Goal: Navigation & Orientation: Find specific page/section

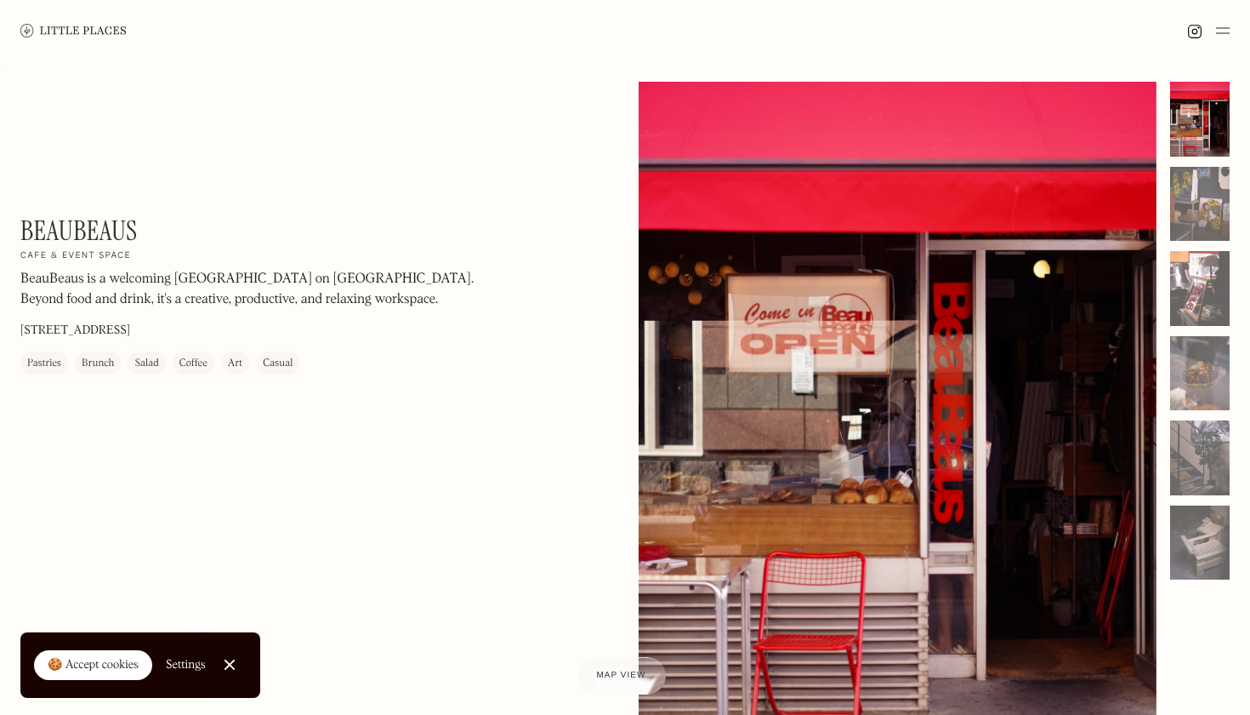
click at [72, 27] on img at bounding box center [73, 30] width 106 height 13
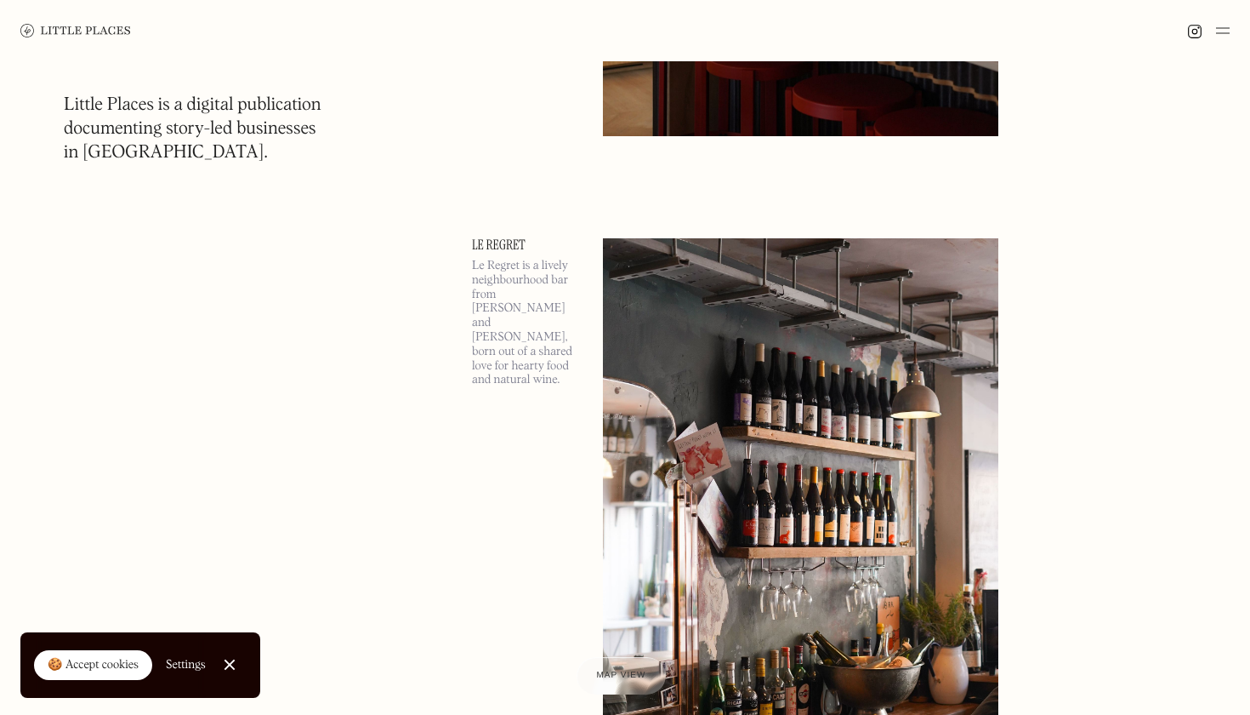
scroll to position [2496, 0]
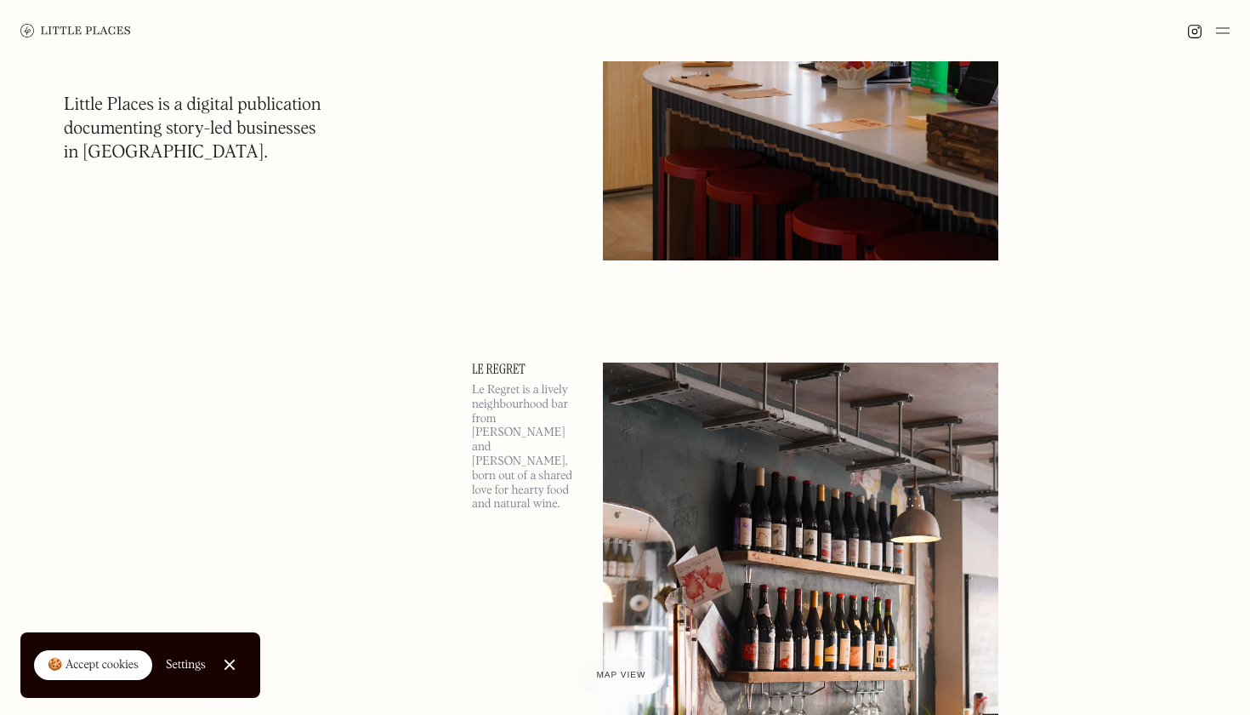
click at [1213, 23] on div at bounding box center [1208, 30] width 43 height 20
click at [1221, 30] on img at bounding box center [1223, 30] width 14 height 20
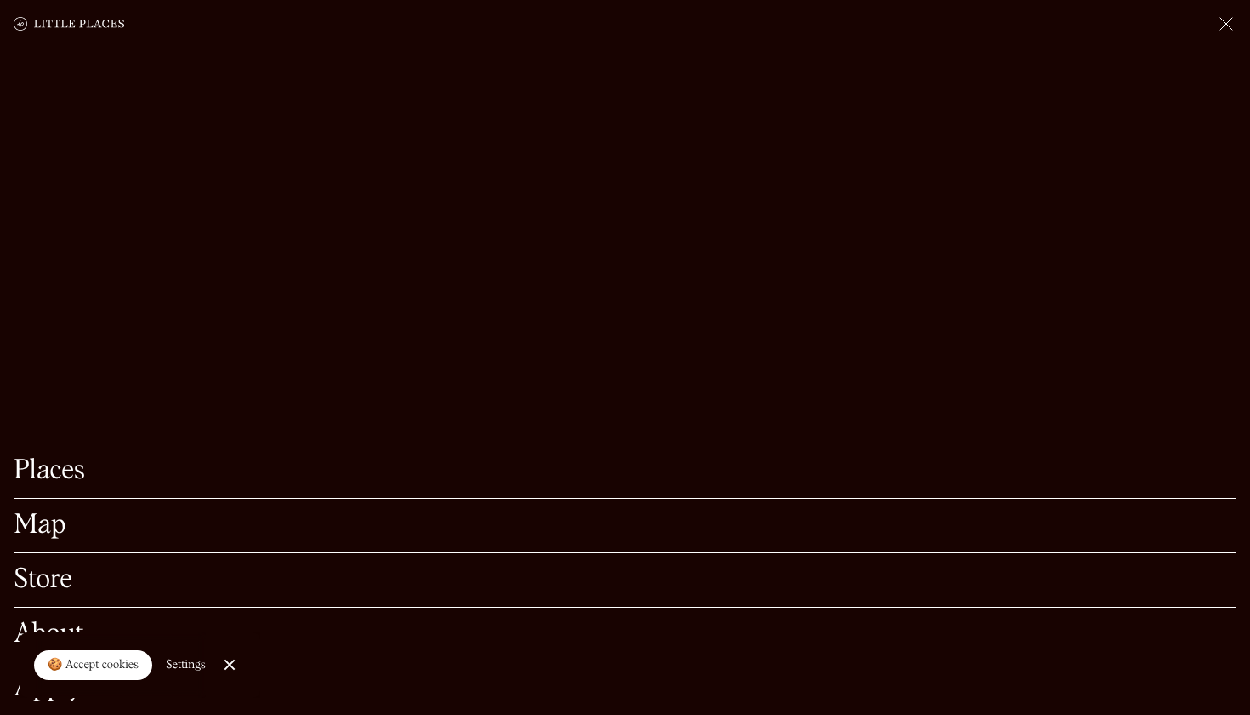
scroll to position [2779, 0]
click at [35, 525] on link "Map" at bounding box center [625, 525] width 1223 height 26
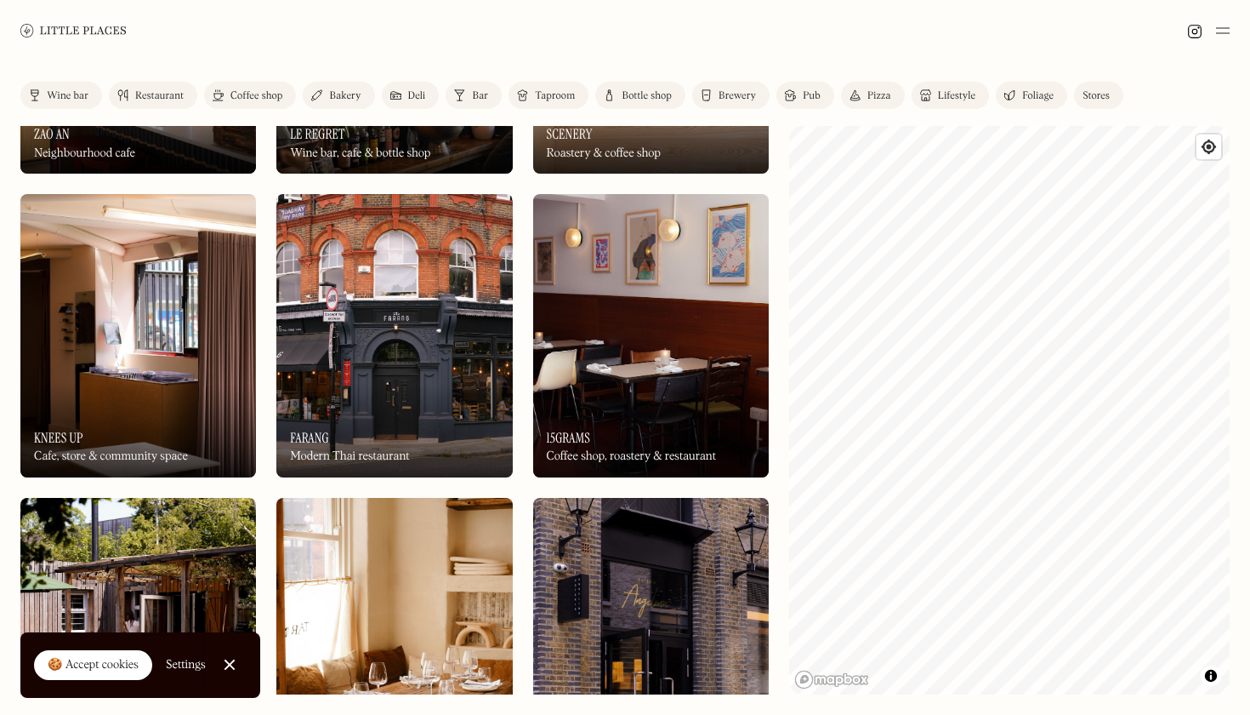
scroll to position [966, 0]
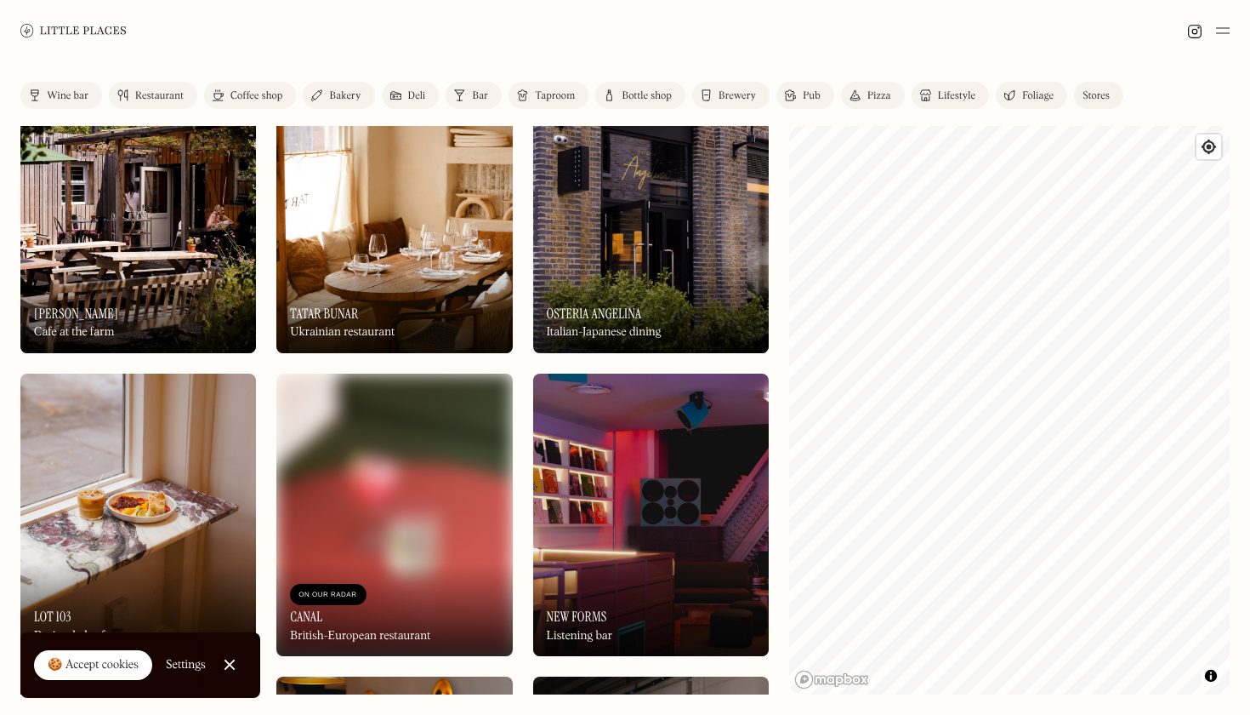
click at [111, 257] on img at bounding box center [138, 211] width 236 height 283
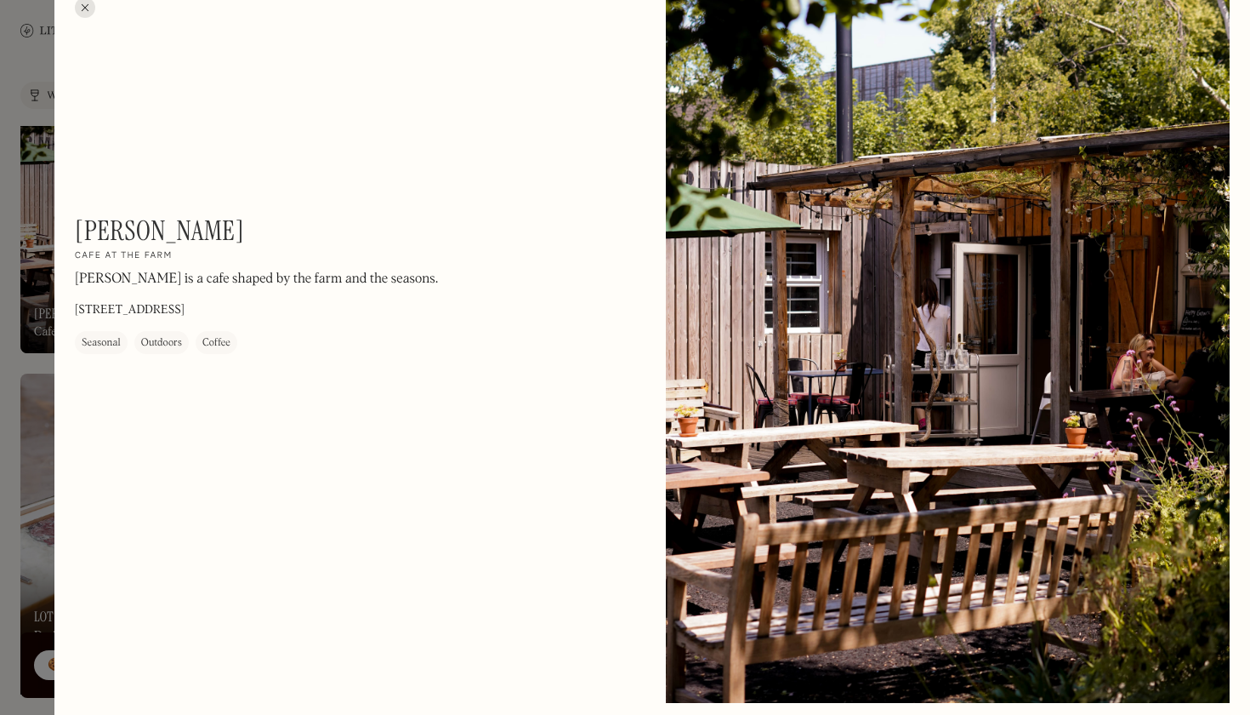
scroll to position [25, 0]
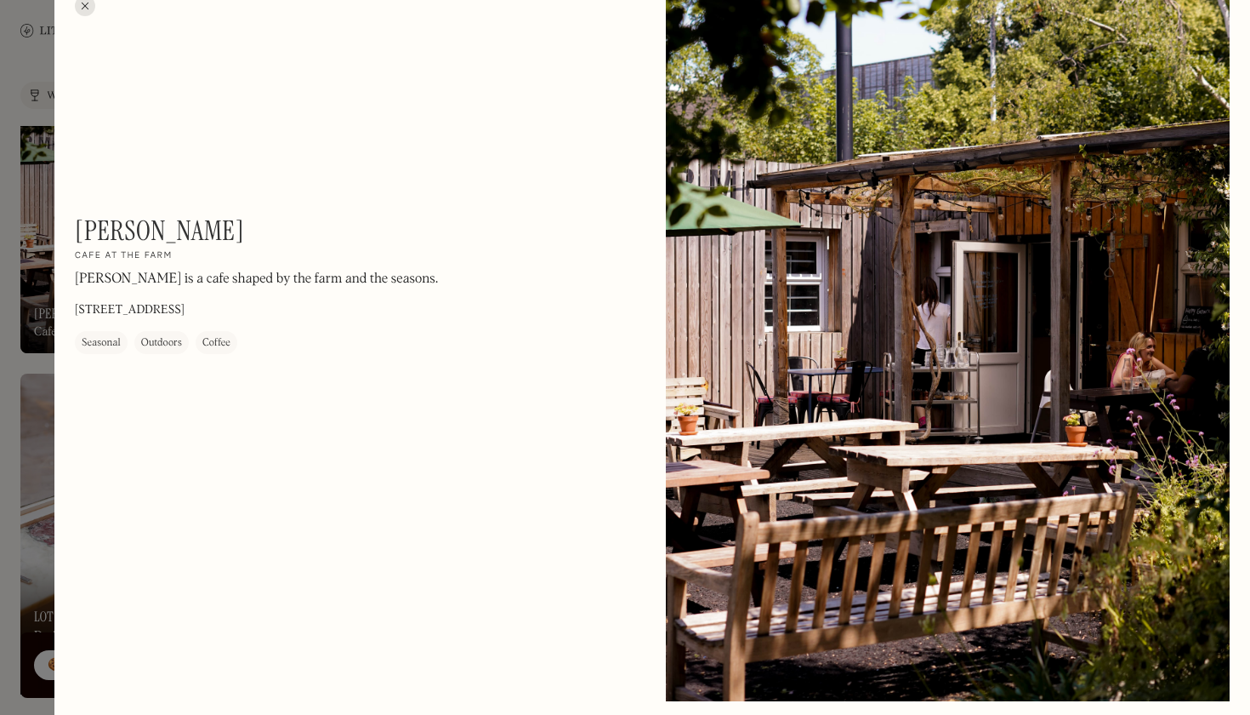
click at [82, 7] on div at bounding box center [85, 6] width 20 height 20
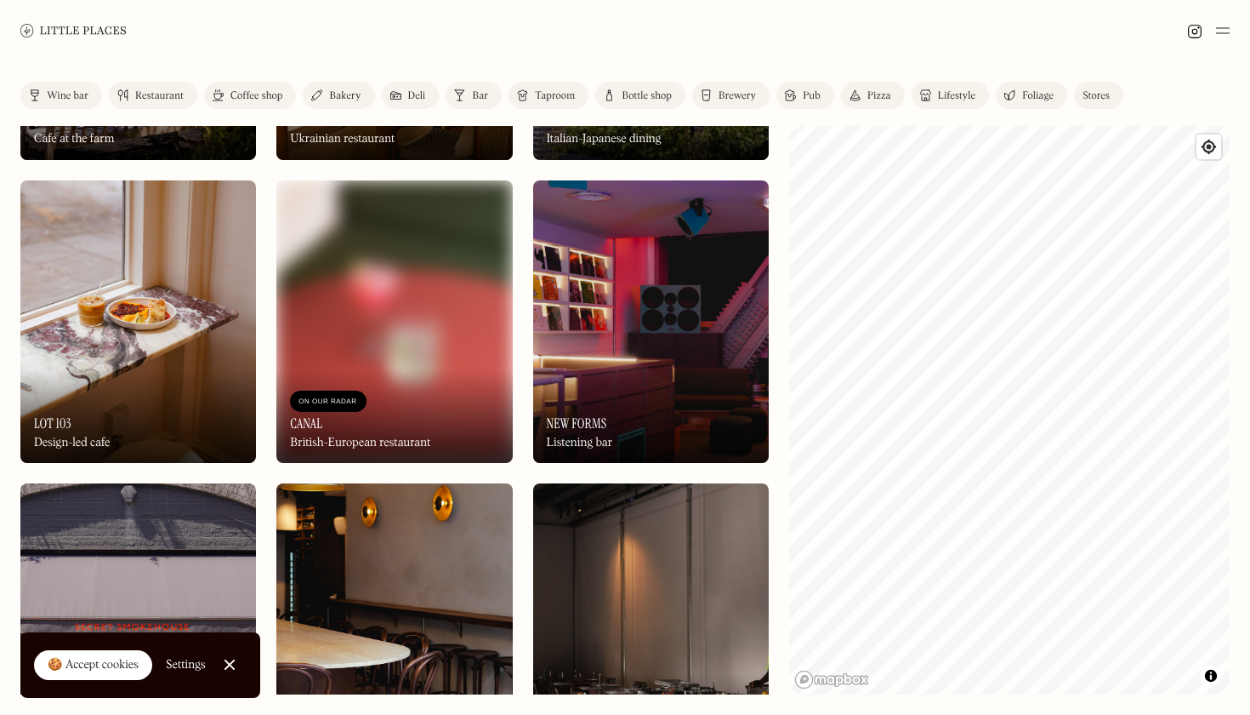
scroll to position [1162, 0]
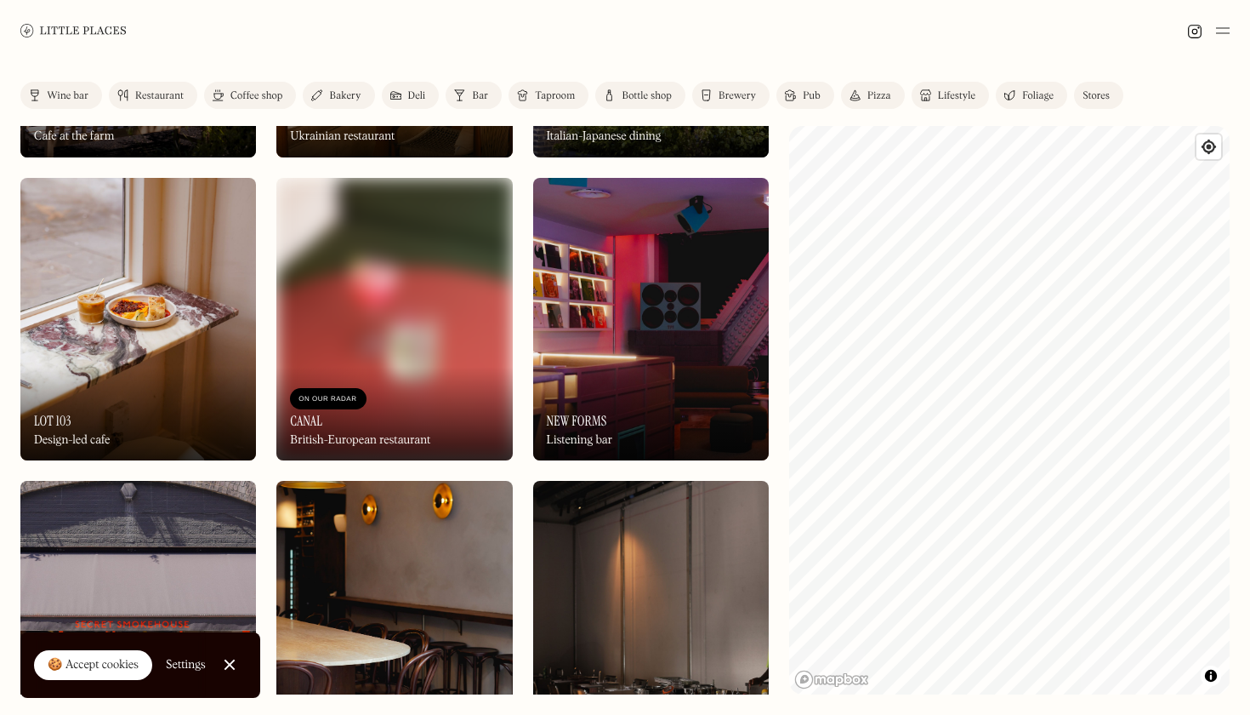
click at [416, 380] on div "On Our Radar Canal British-European restaurant" at bounding box center [394, 414] width 236 height 94
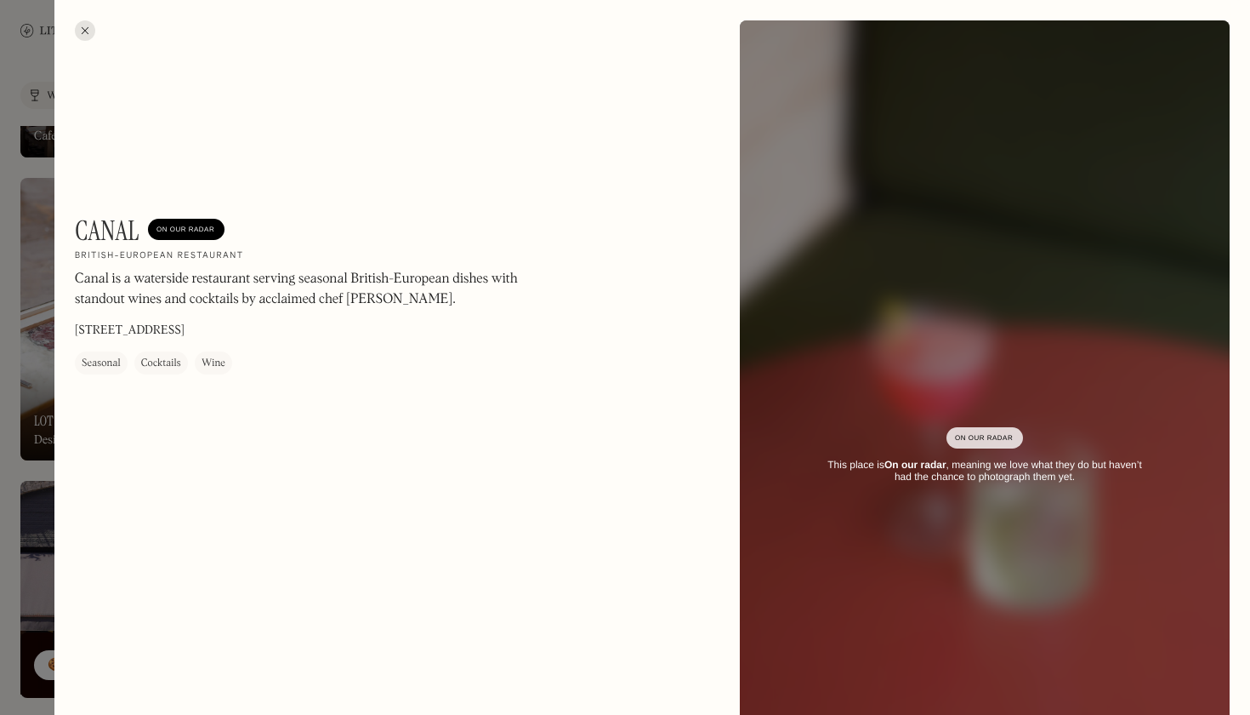
click at [83, 32] on div at bounding box center [85, 30] width 20 height 20
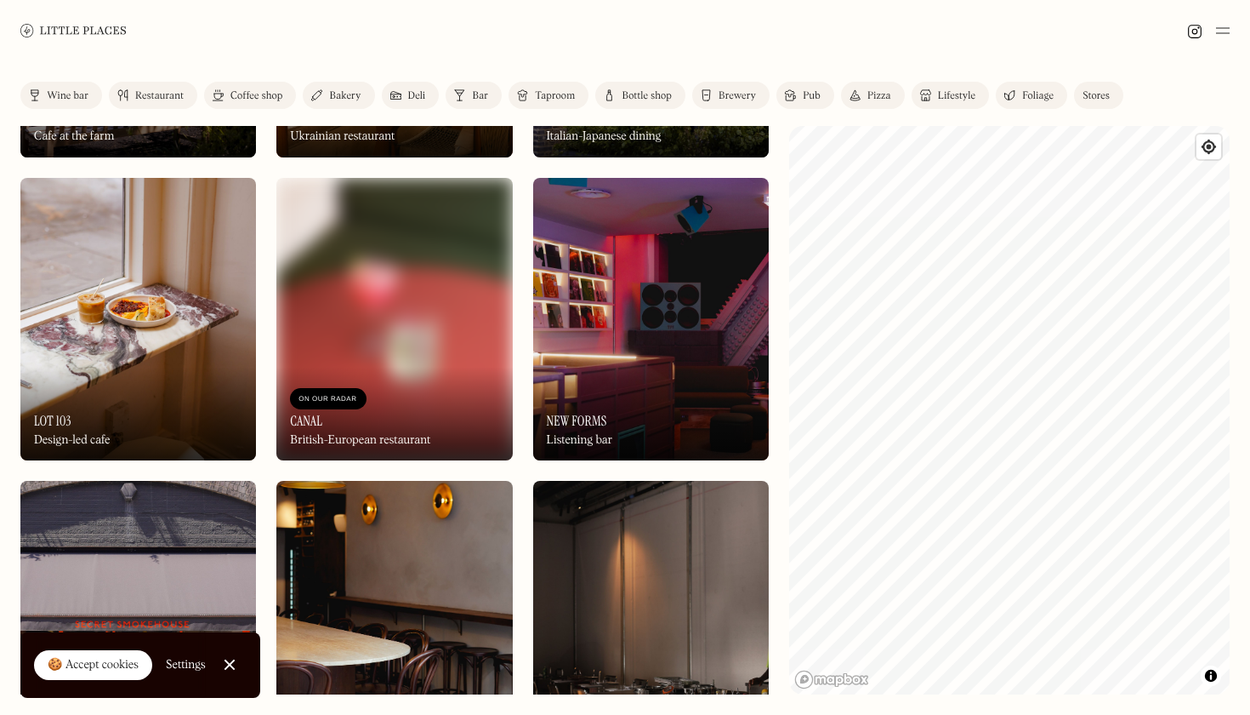
scroll to position [1609, 0]
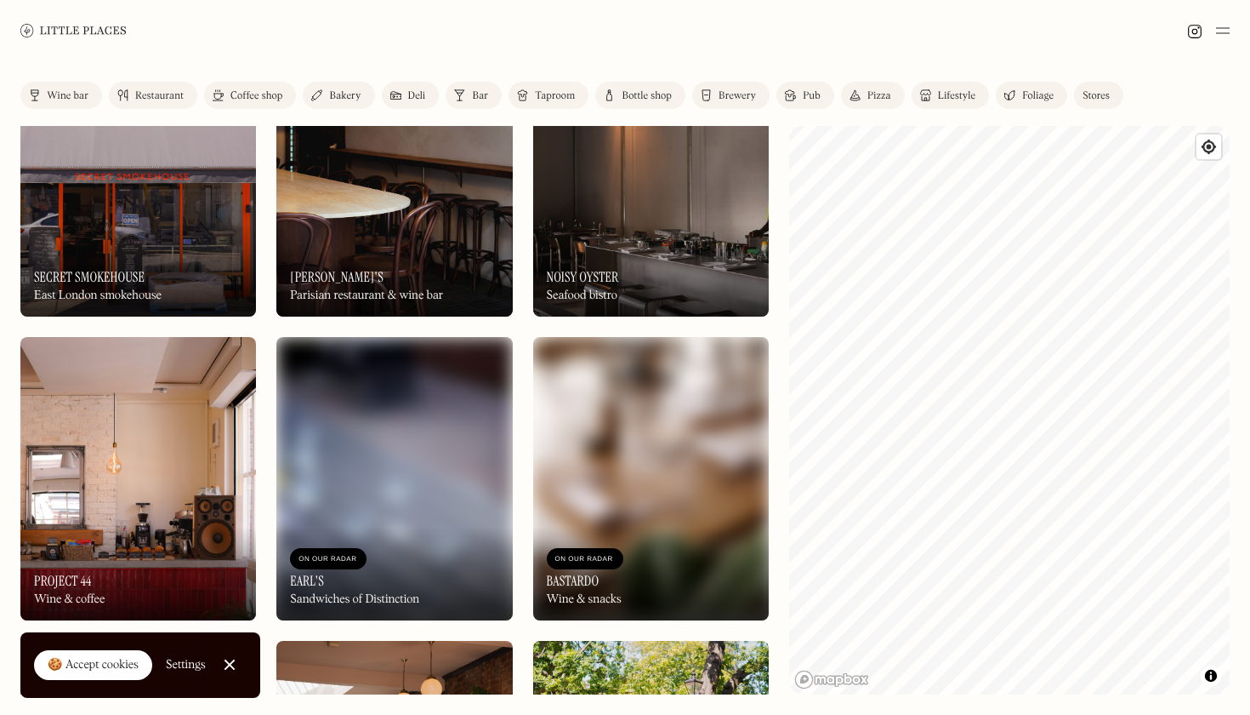
click at [1250, 498] on div "Label Wine bar Restaurant Coffee shop Bakery Deli Bar Taproom Bottle shop Brewe…" at bounding box center [625, 387] width 1250 height 653
click at [741, 402] on div "Label Wine bar Restaurant Coffee shop Bakery Deli Bar Taproom Bottle shop Brewe…" at bounding box center [625, 387] width 1250 height 653
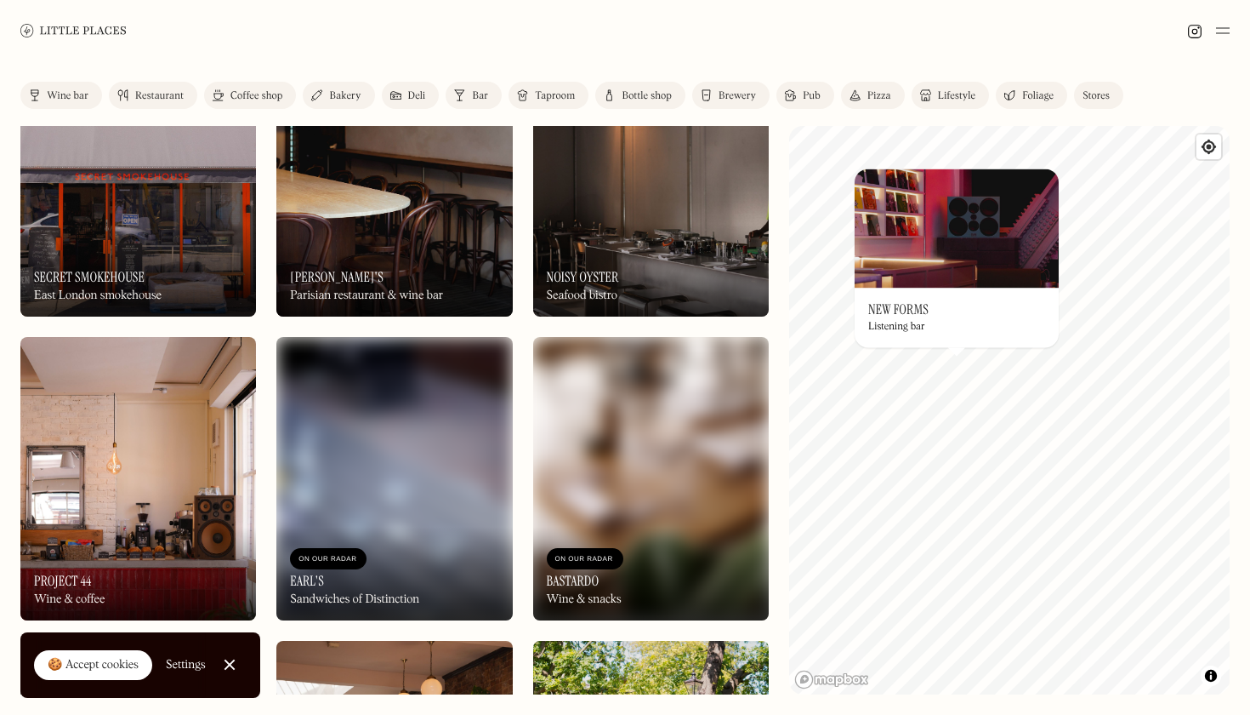
click at [924, 310] on h3 "New Forms" at bounding box center [898, 309] width 60 height 16
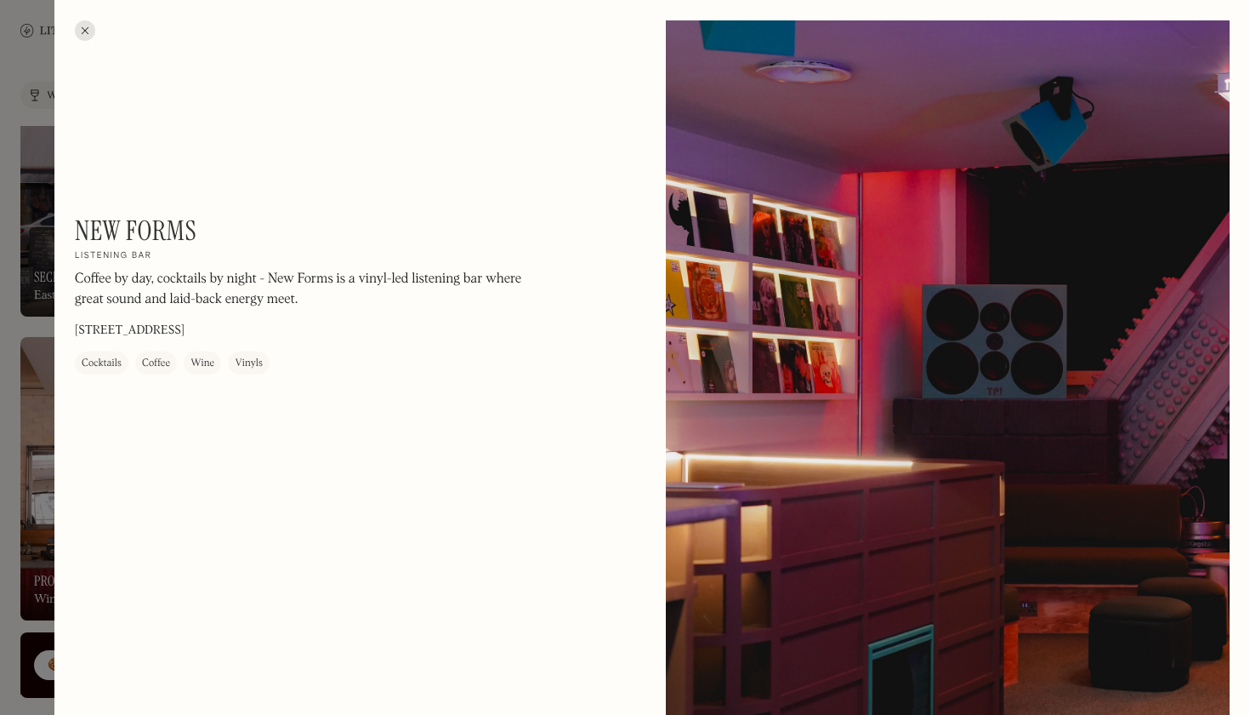
click at [310, 325] on div "New Forms On Our Radar Listening bar Coffee by day, cocktails by night - New Fo…" at bounding box center [304, 294] width 459 height 160
copy div "Unit 4, 9 Chelsea Manor St, London SW3 3TW"
click at [78, 31] on div at bounding box center [85, 30] width 20 height 20
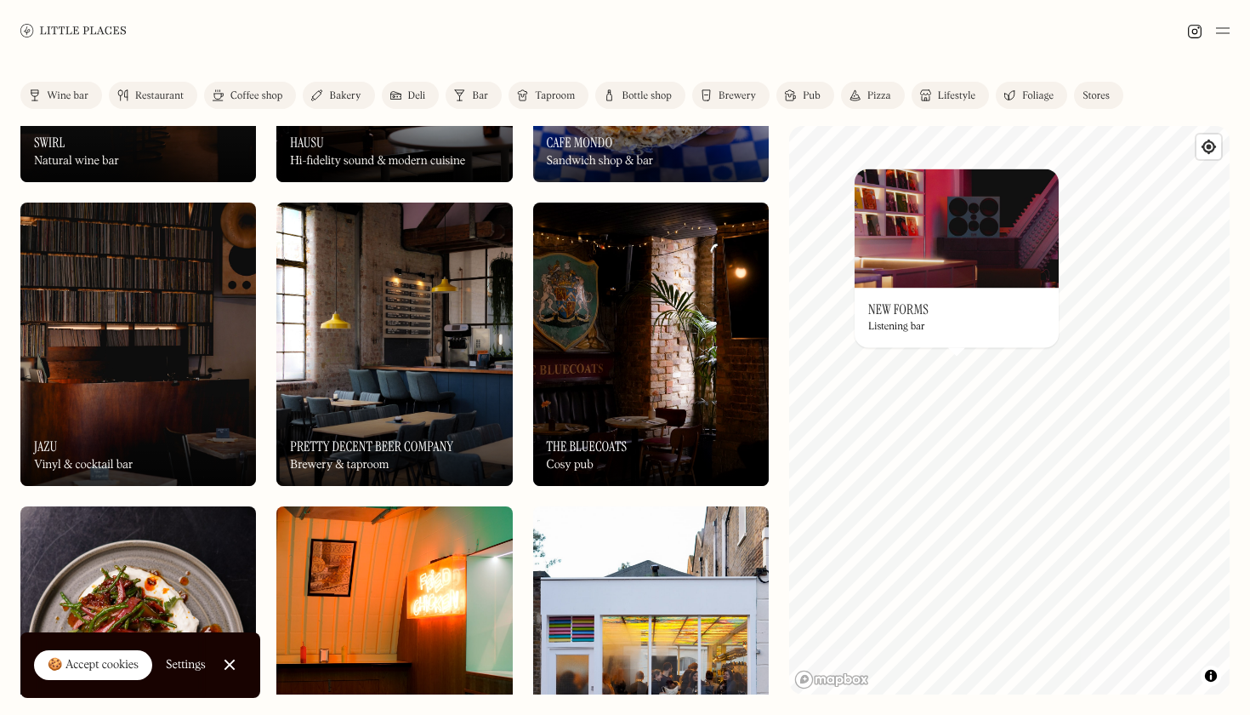
scroll to position [3556, 0]
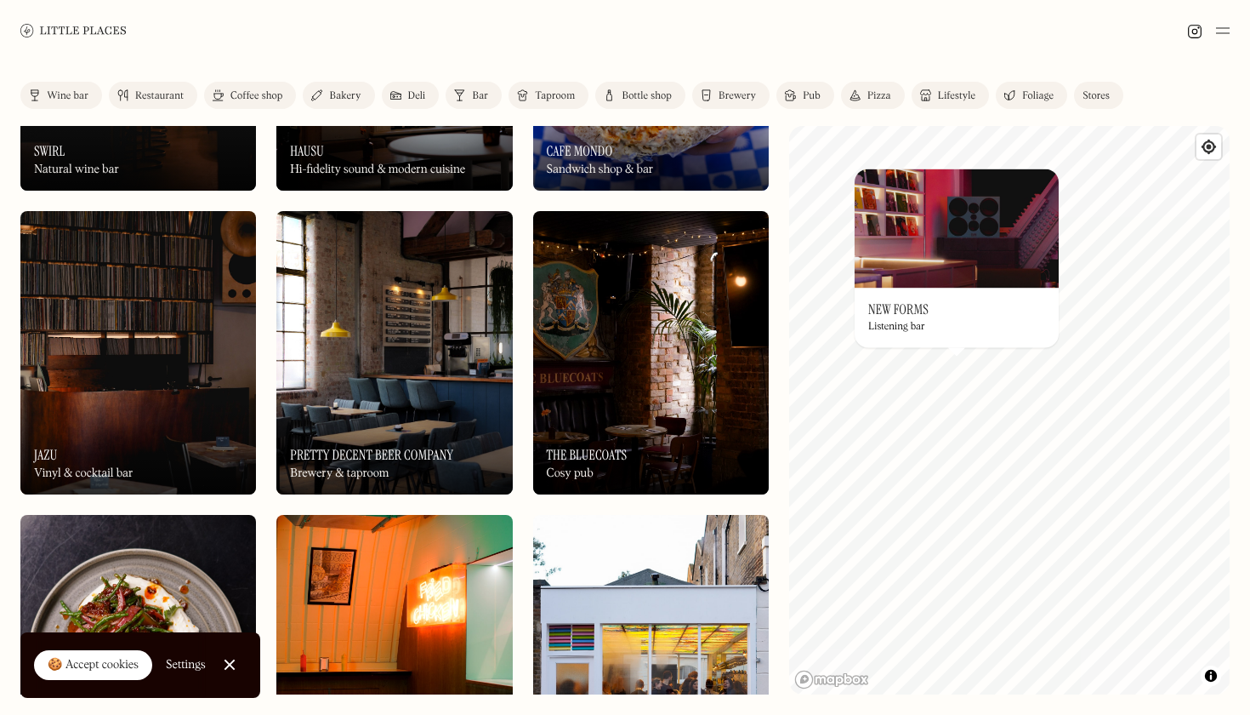
click at [154, 358] on img at bounding box center [138, 352] width 236 height 283
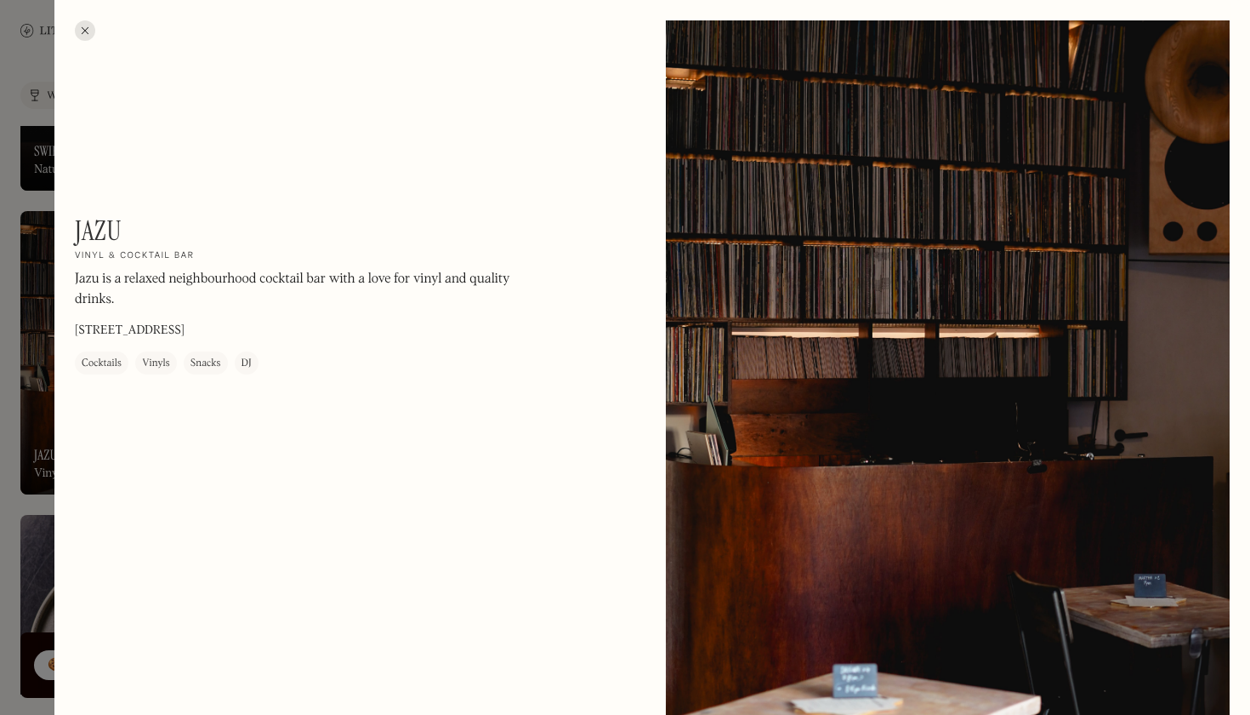
click at [84, 33] on div at bounding box center [85, 30] width 20 height 20
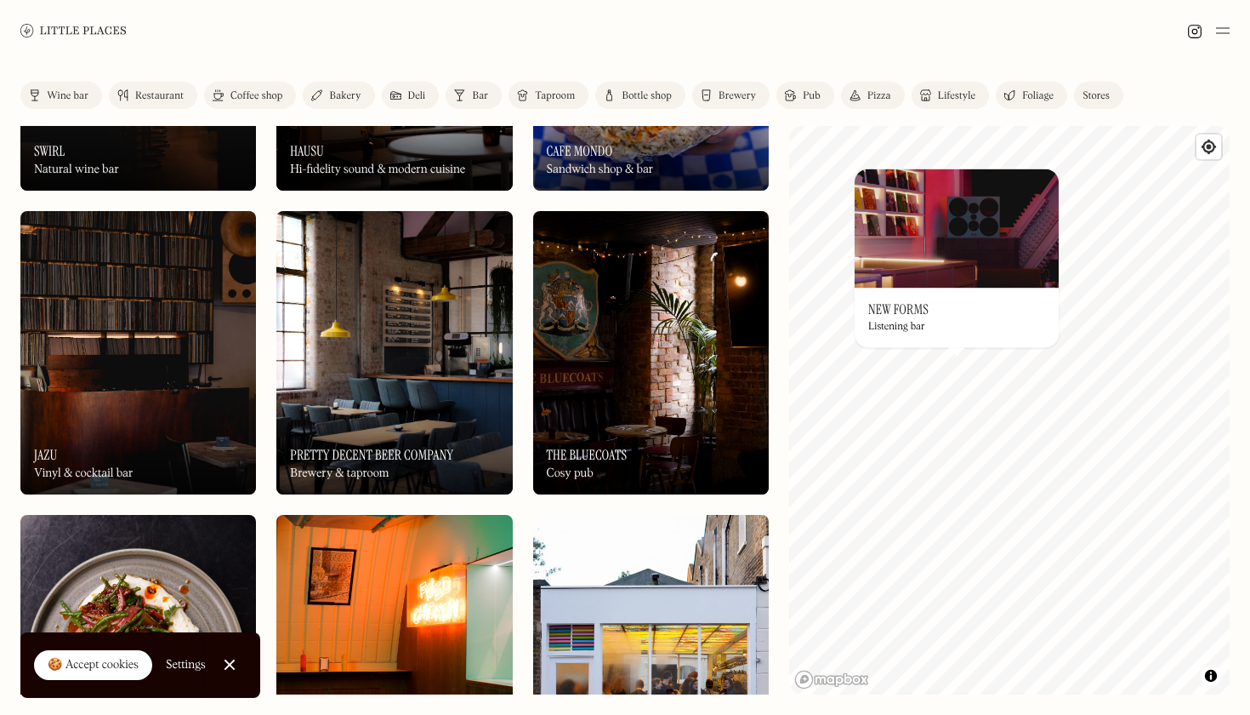
click at [152, 380] on img at bounding box center [138, 352] width 236 height 283
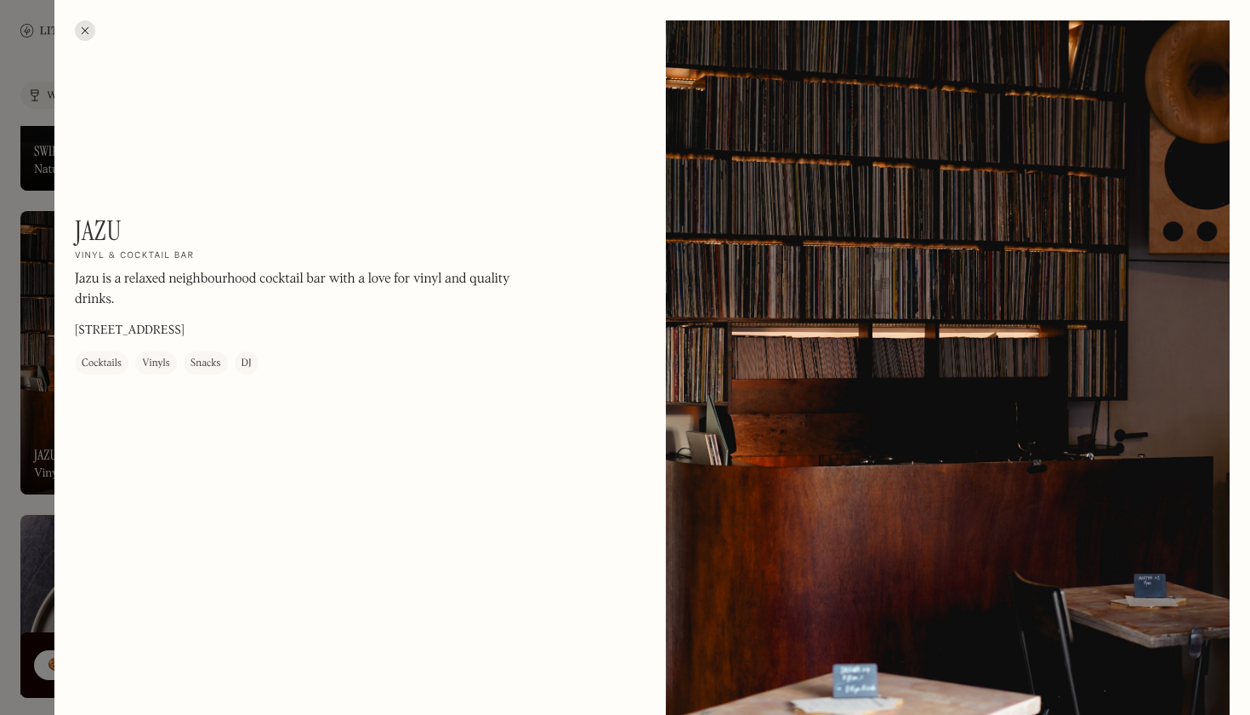
drag, startPoint x: 263, startPoint y: 328, endPoint x: 72, endPoint y: 326, distance: 190.6
click at [161, 331] on p "2 Deptford High St, London SE8 4AF" at bounding box center [130, 331] width 110 height 18
click at [276, 327] on div "Jazu On Our Radar Vinyl & cocktail bar Jazu is a relaxed neighbourhood cocktail…" at bounding box center [304, 294] width 459 height 160
drag, startPoint x: 276, startPoint y: 327, endPoint x: 259, endPoint y: 327, distance: 16.2
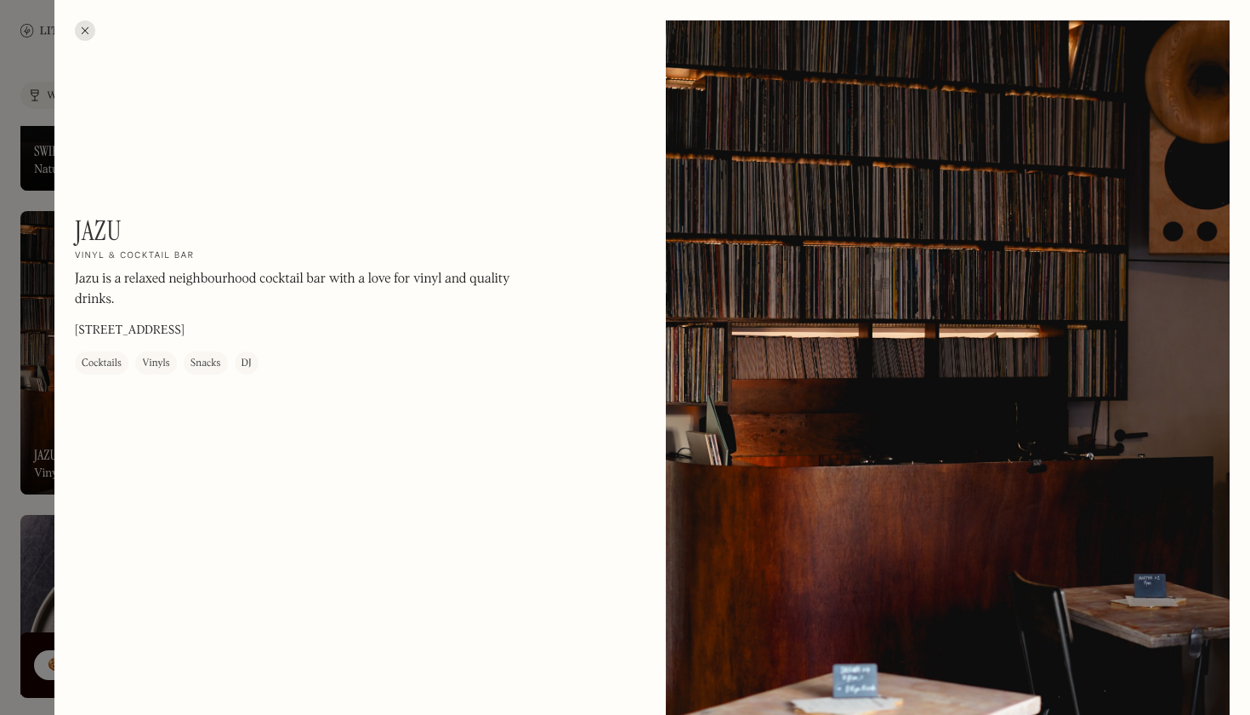
click at [259, 327] on div "Jazu On Our Radar Vinyl & cocktail bar Jazu is a relaxed neighbourhood cocktail…" at bounding box center [304, 294] width 459 height 160
copy div "2 Deptford High St, London SE8 4AF"
click at [90, 25] on div at bounding box center [85, 30] width 20 height 20
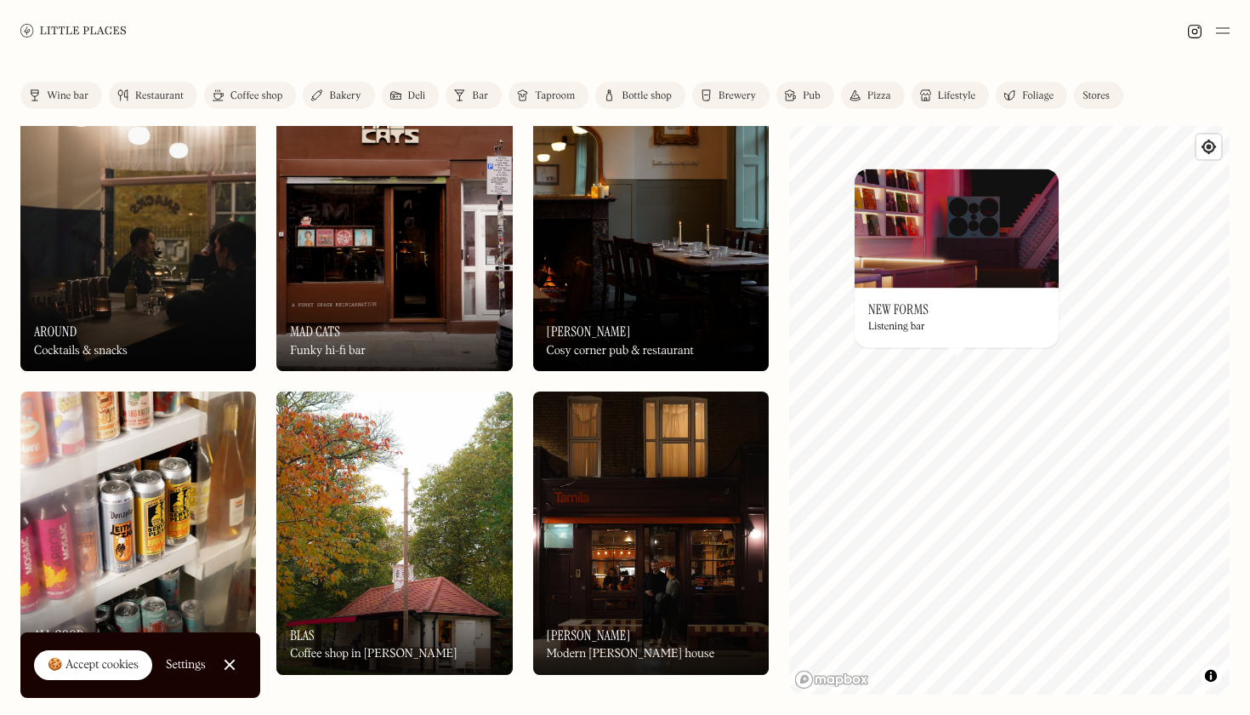
scroll to position [5152, 0]
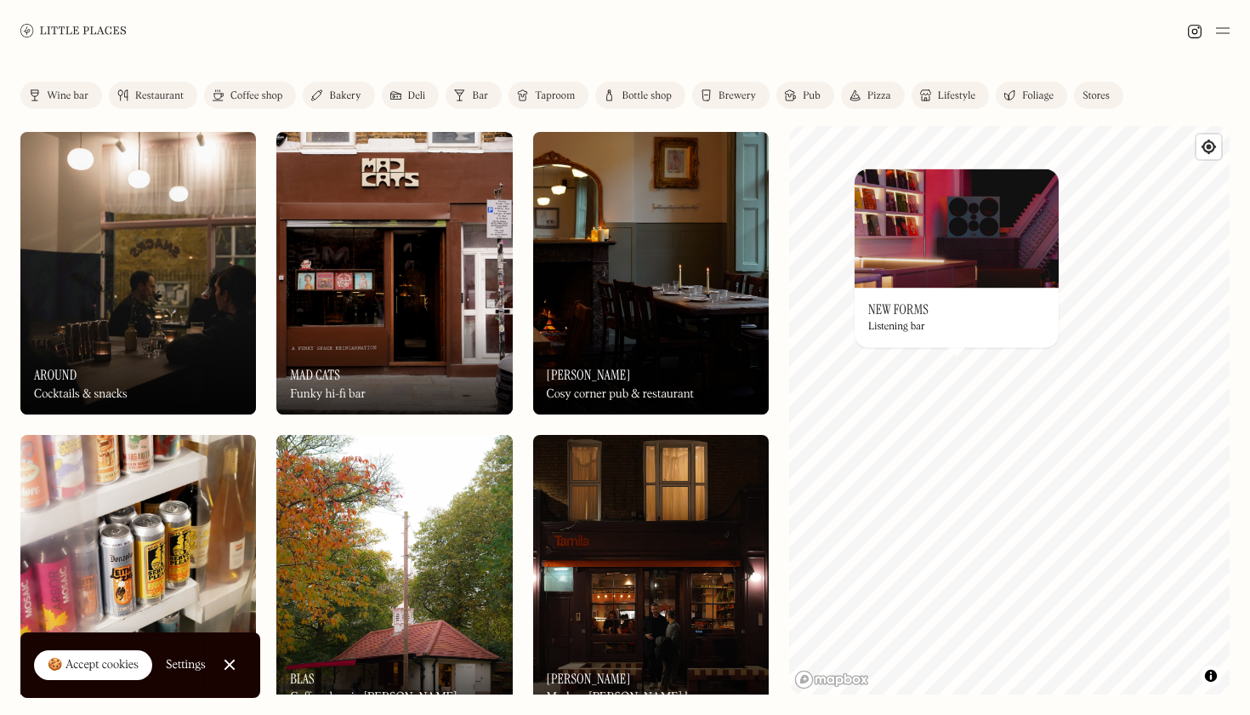
click at [341, 355] on div "On Our Radar Mad Cats Funky hi-fi bar" at bounding box center [394, 368] width 236 height 94
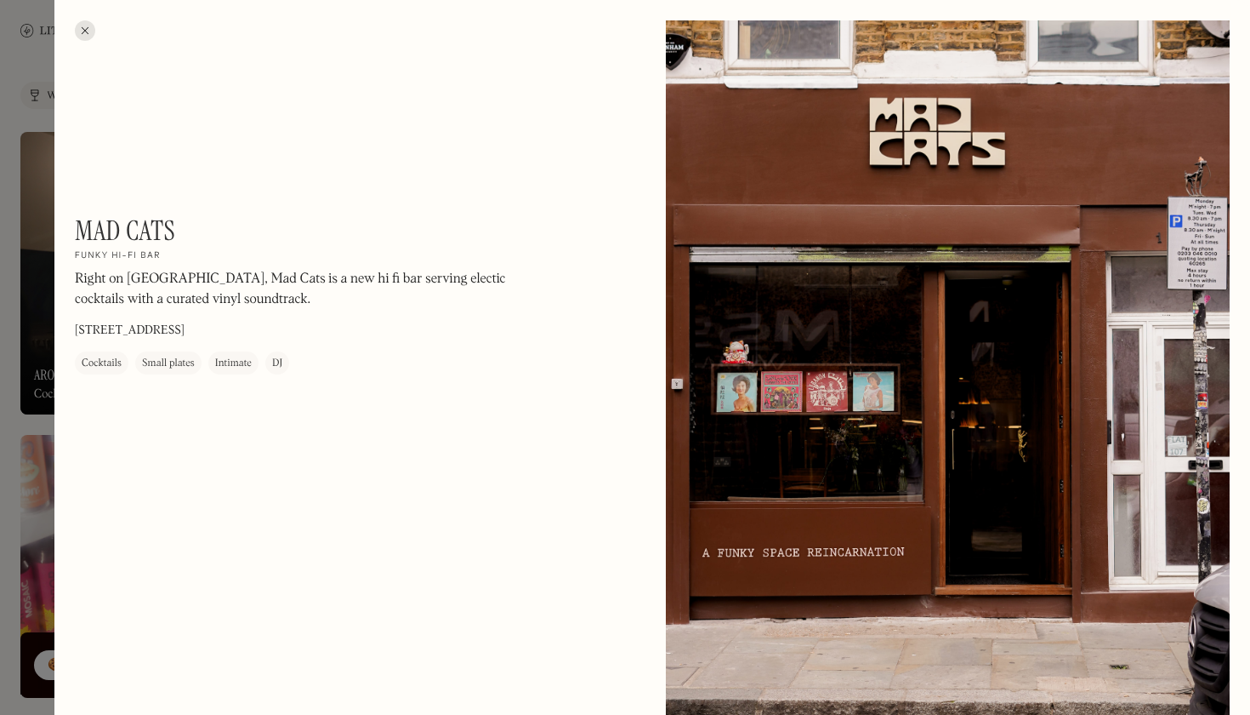
click at [86, 31] on div at bounding box center [85, 30] width 20 height 20
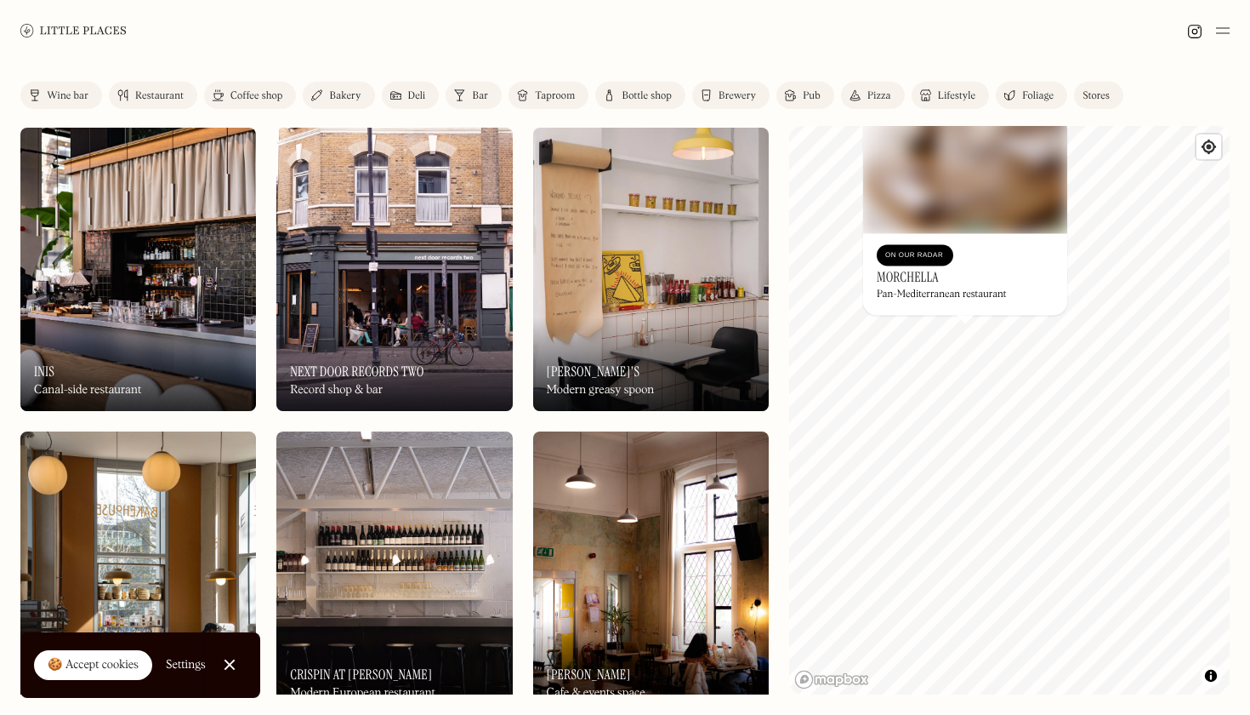
scroll to position [7902, 0]
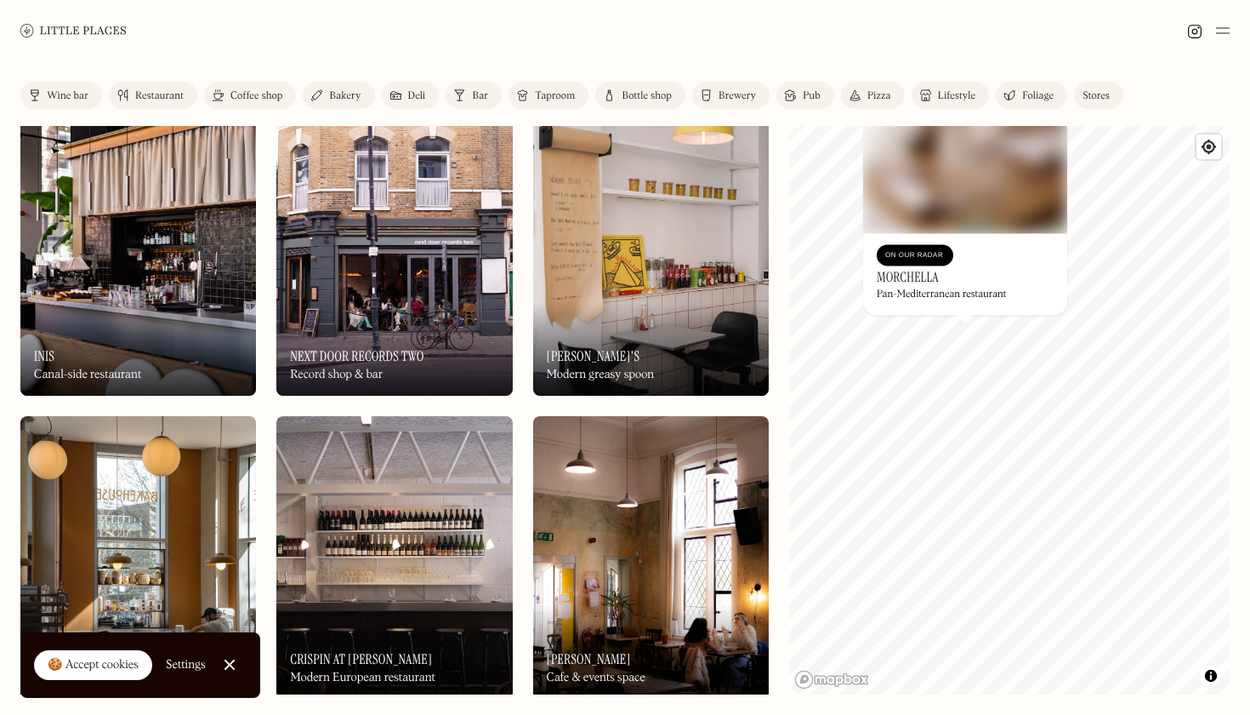
click at [409, 323] on div "On Our Radar Next Door Records Two Record shop & bar" at bounding box center [394, 349] width 236 height 94
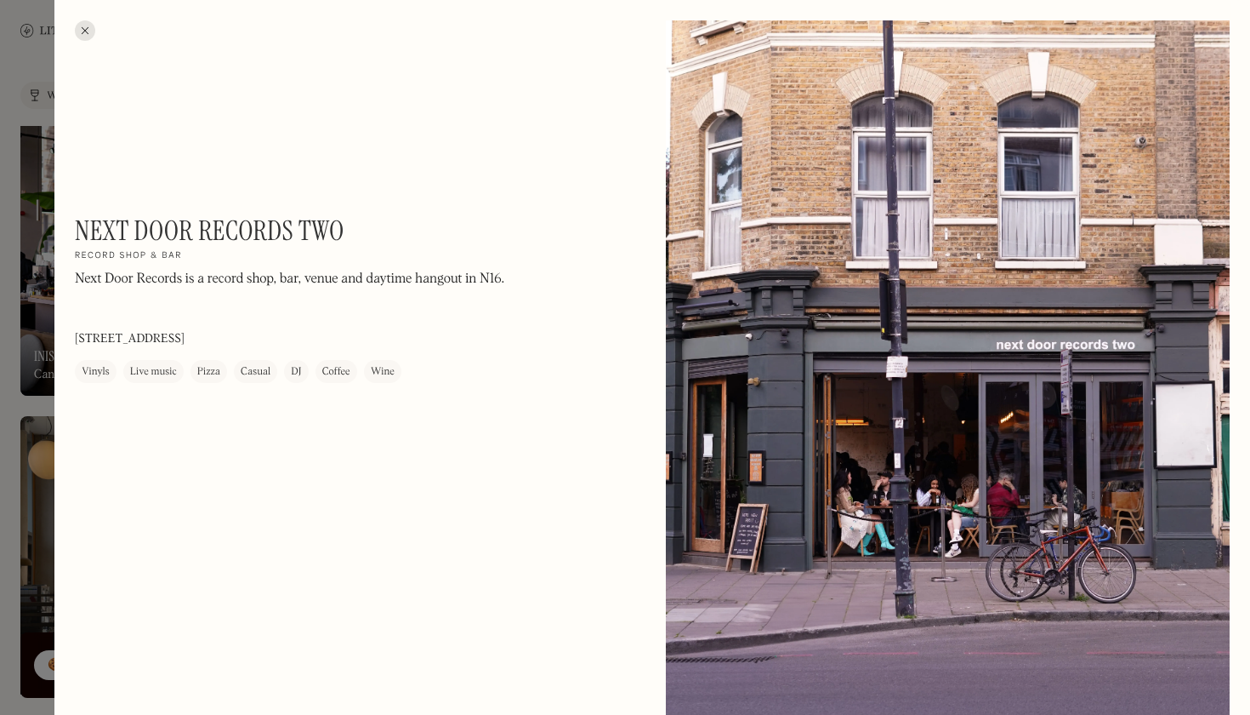
drag, startPoint x: 293, startPoint y: 337, endPoint x: 75, endPoint y: 334, distance: 217.8
click at [75, 334] on div "Next Door Records Two On Our Radar Record shop & bar Next Door Records is a rec…" at bounding box center [304, 298] width 459 height 168
copy p "182 Stoke Newington Rd, London N16 7UY"
click at [93, 31] on div at bounding box center [85, 30] width 20 height 20
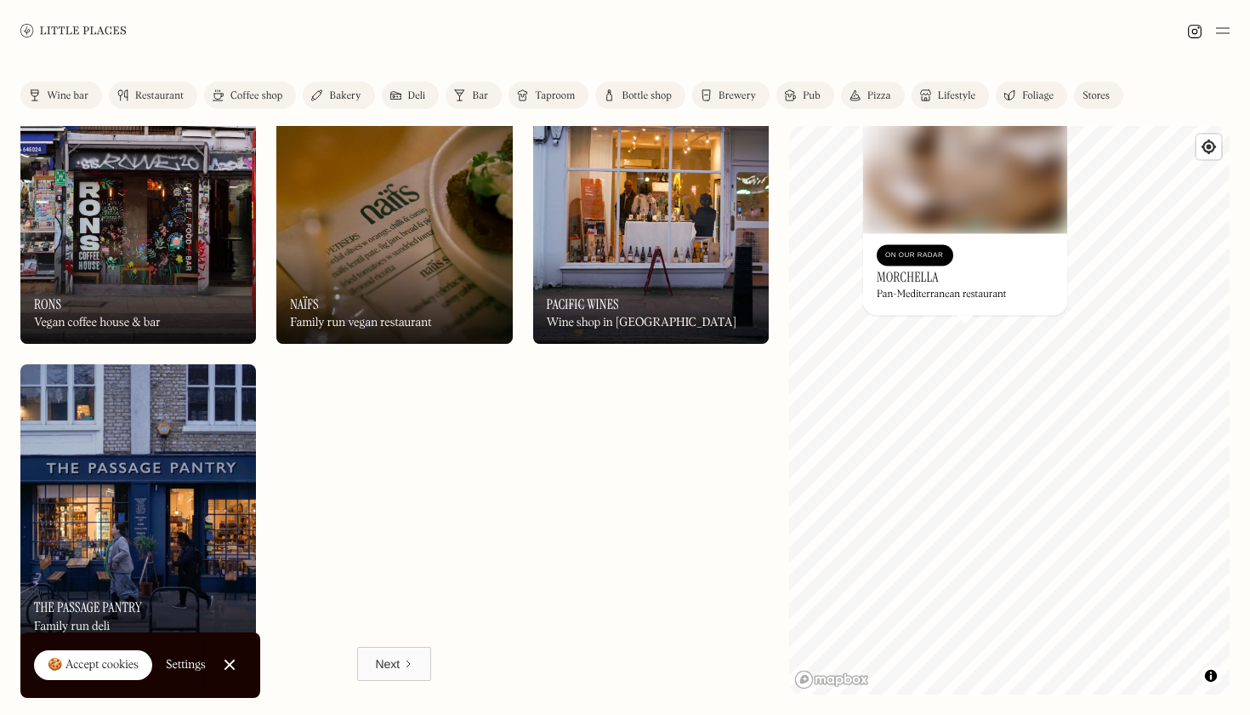
click at [412, 653] on link "Next" at bounding box center [394, 663] width 74 height 34
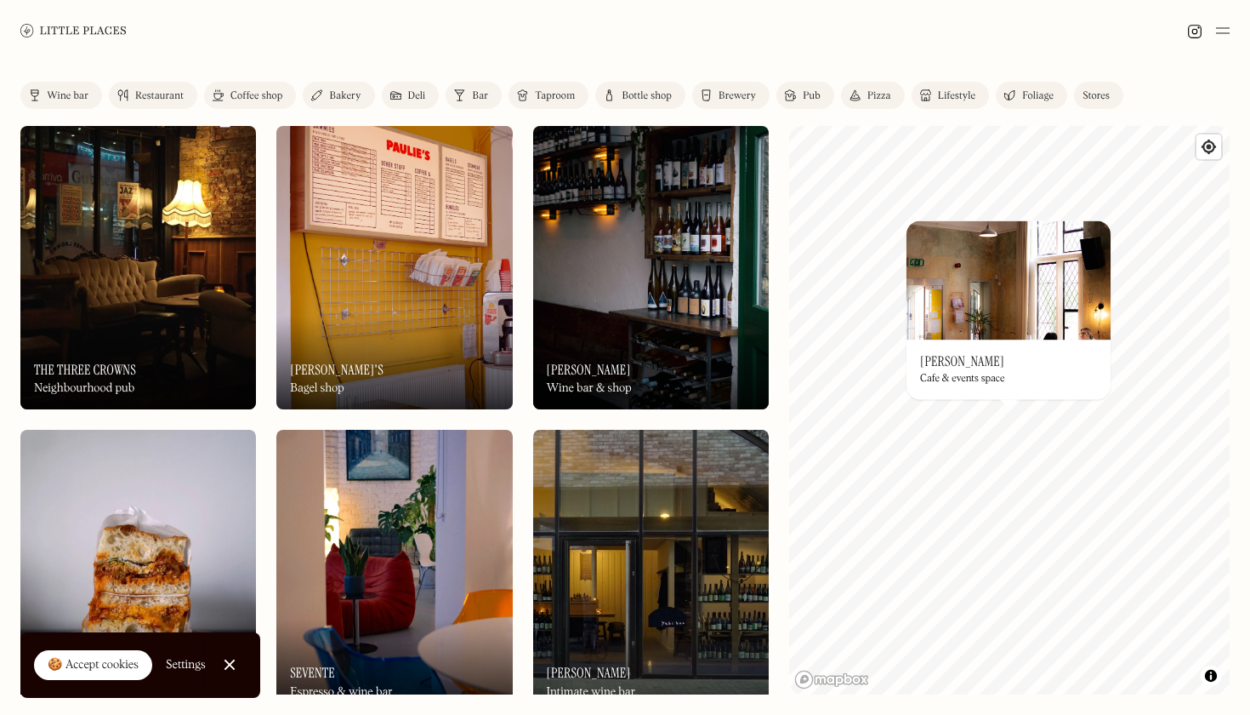
click at [398, 269] on img at bounding box center [394, 267] width 236 height 283
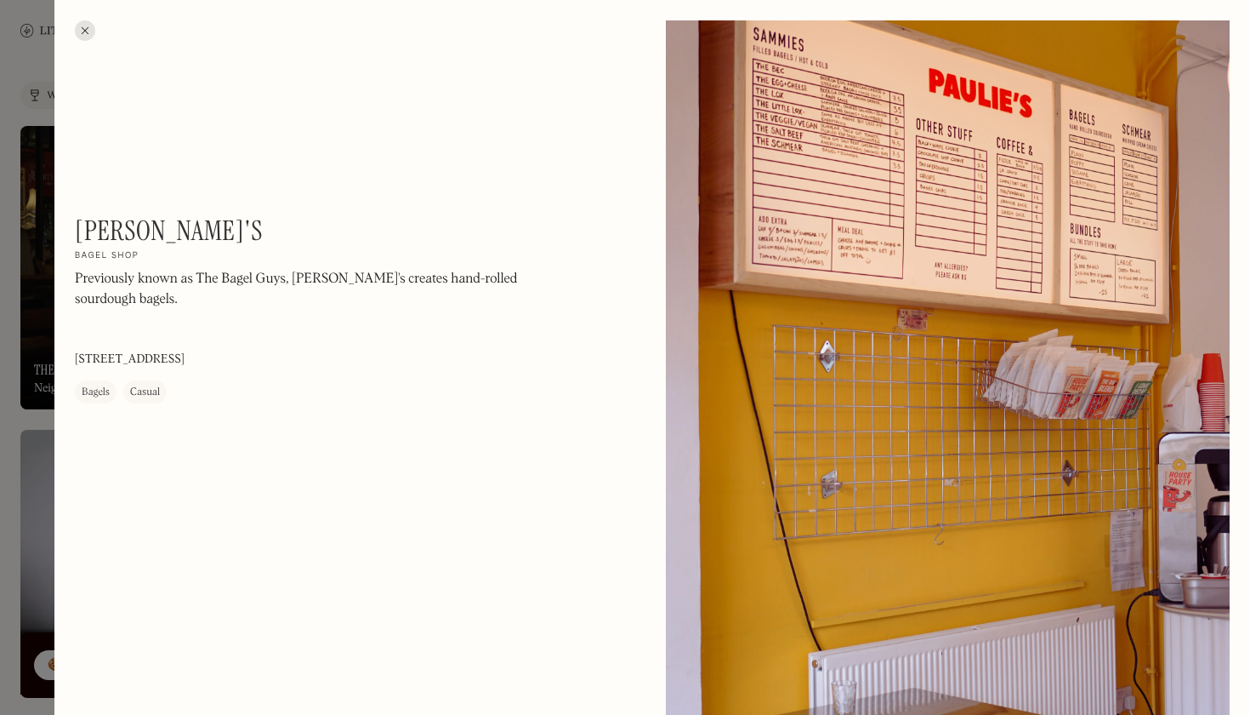
click at [86, 31] on div at bounding box center [85, 30] width 20 height 20
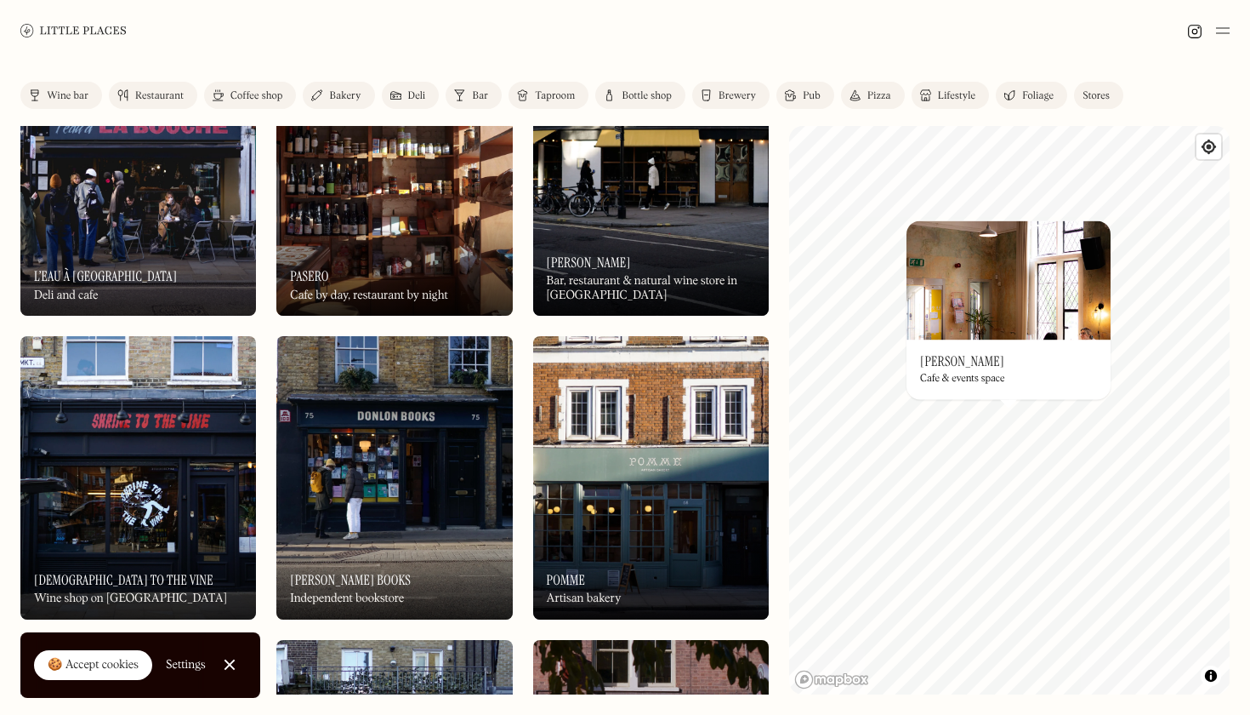
scroll to position [1298, 0]
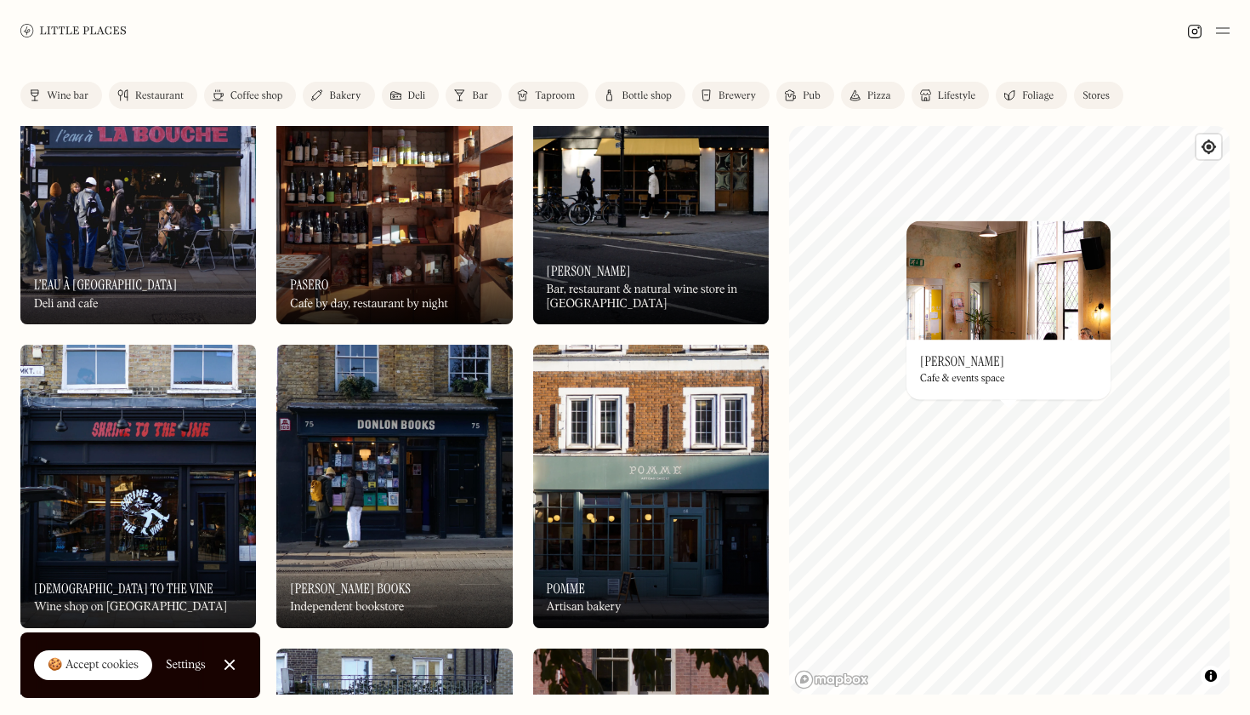
click at [551, 283] on div "Bar, restaurant & natural wine store in [GEOGRAPHIC_DATA]" at bounding box center [651, 296] width 208 height 29
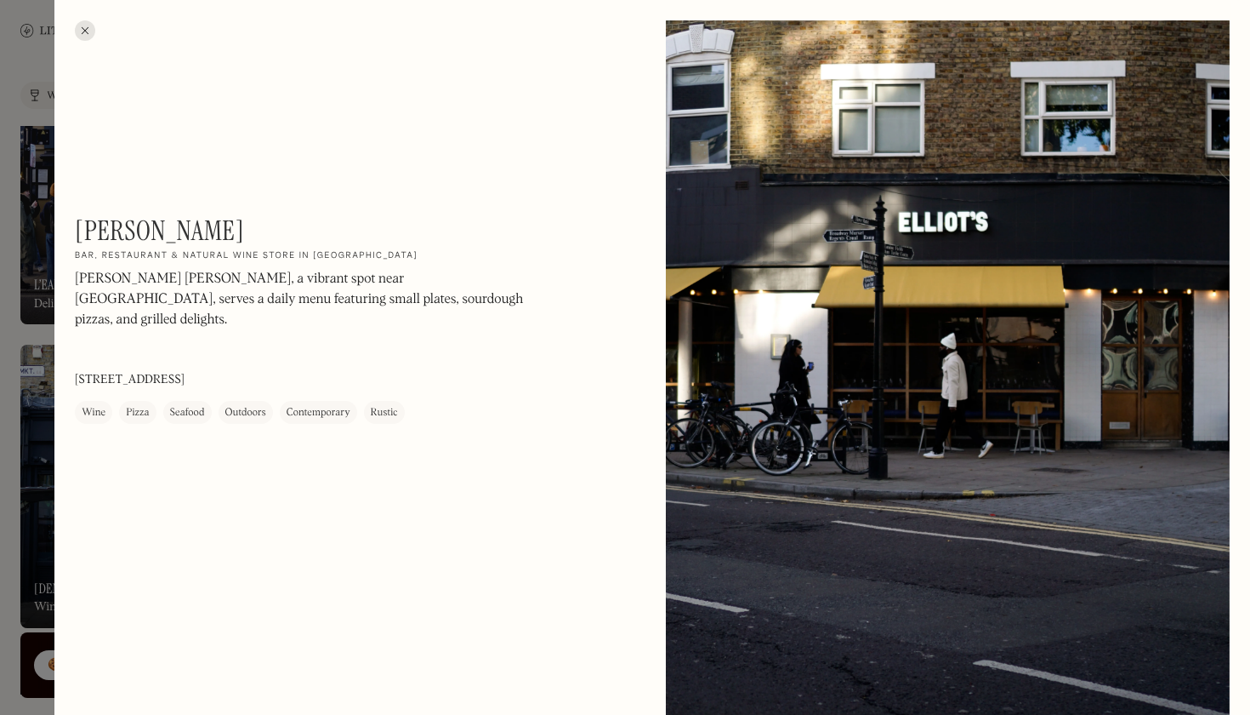
click at [91, 43] on div "[PERSON_NAME] On Our Radar Bar, restaurant & natural wine store in [GEOGRAPHIC_…" at bounding box center [652, 392] width 1196 height 785
click at [85, 32] on div at bounding box center [85, 30] width 20 height 20
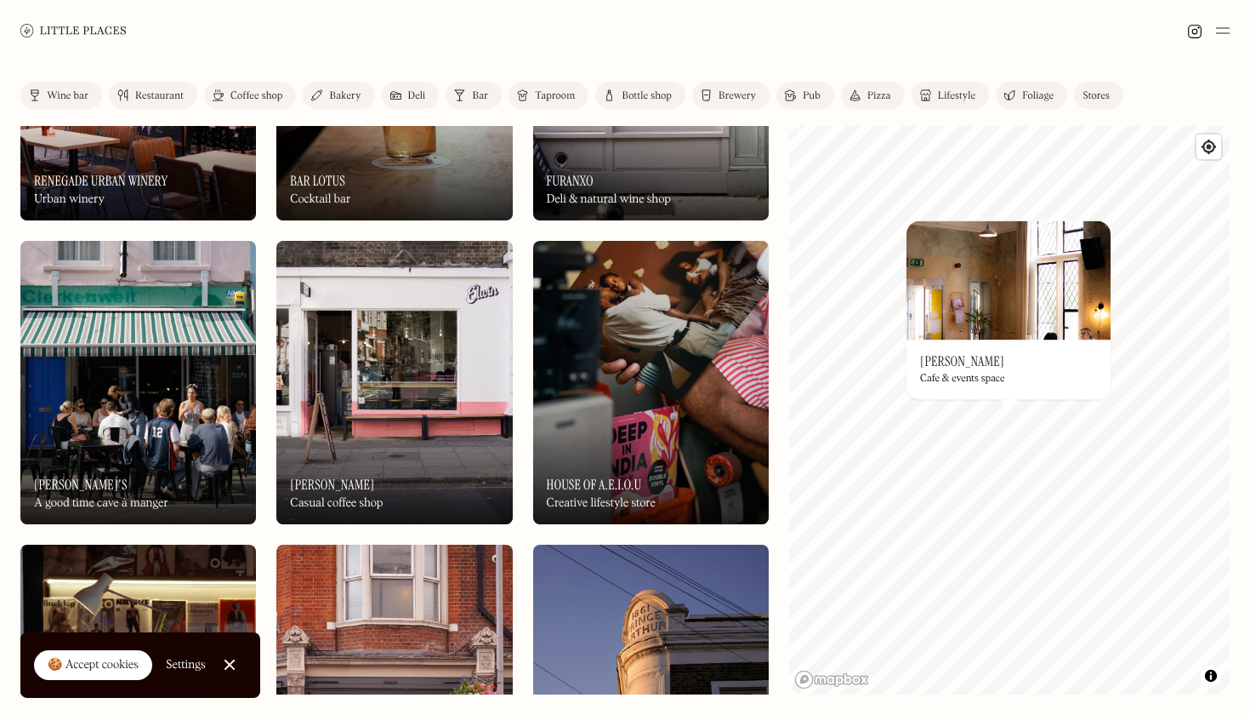
scroll to position [2955, 0]
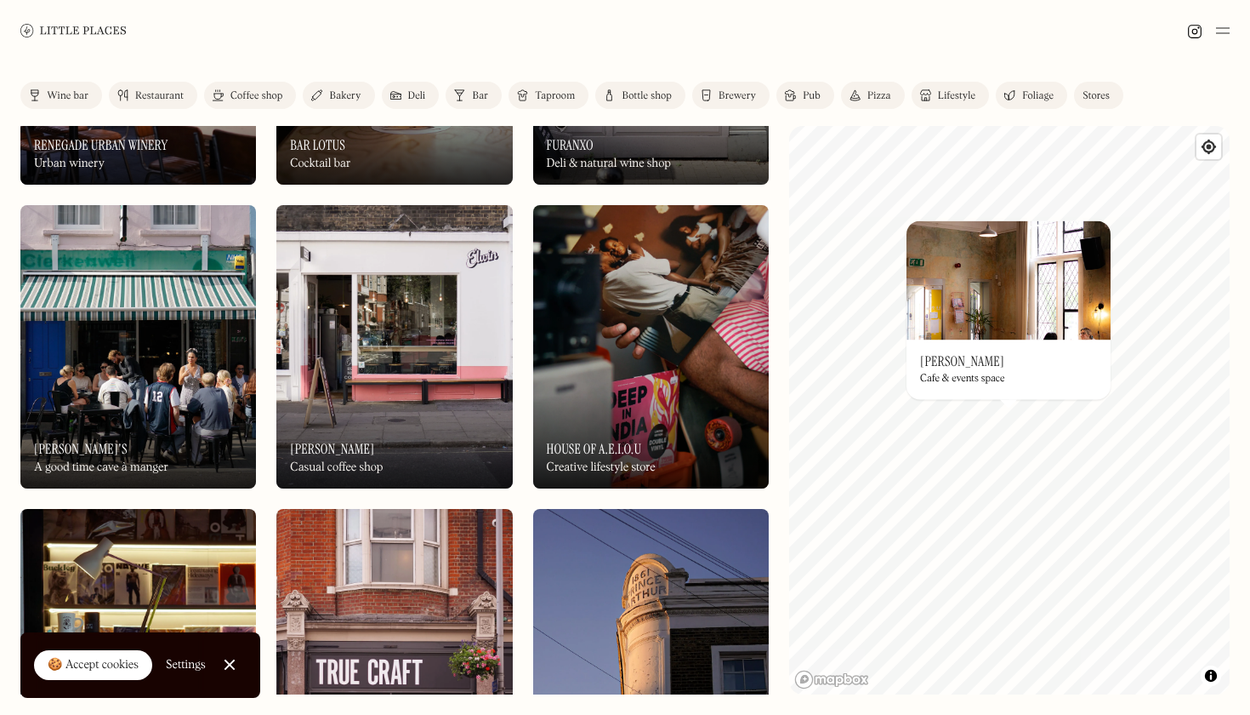
click at [311, 416] on div "On Our Radar [PERSON_NAME] Casual coffee shop" at bounding box center [394, 442] width 236 height 94
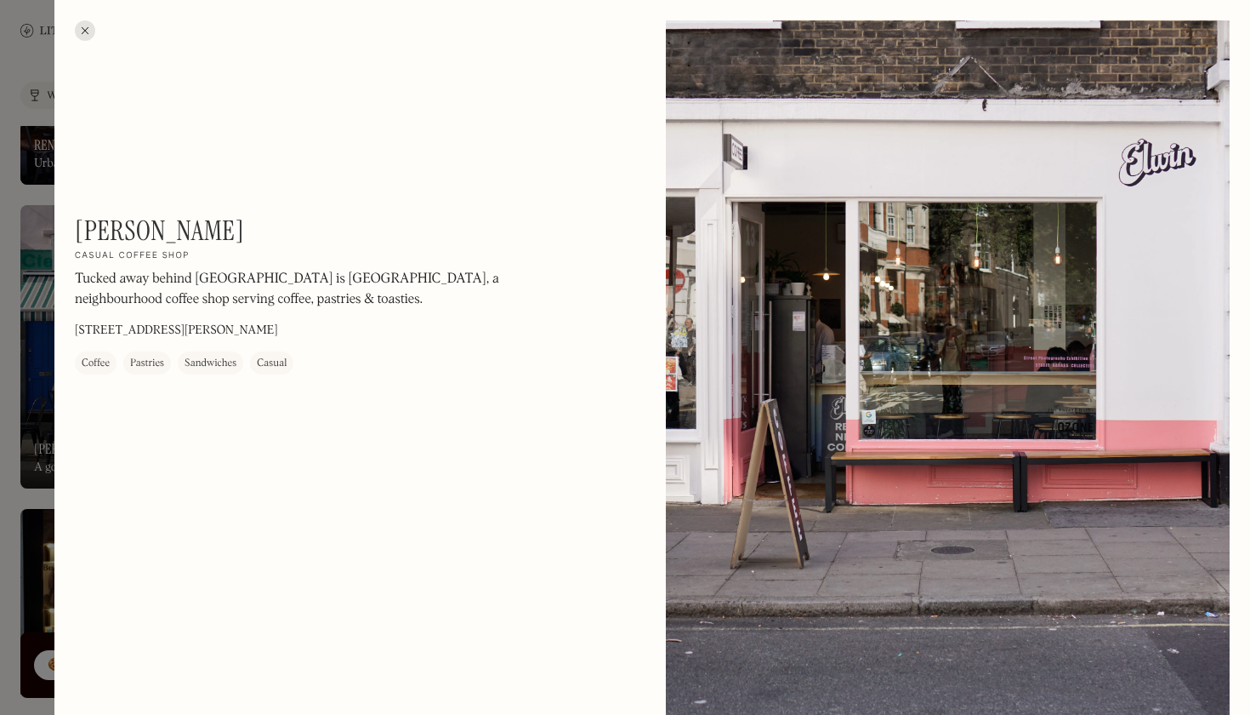
click at [76, 29] on div at bounding box center [85, 30] width 20 height 20
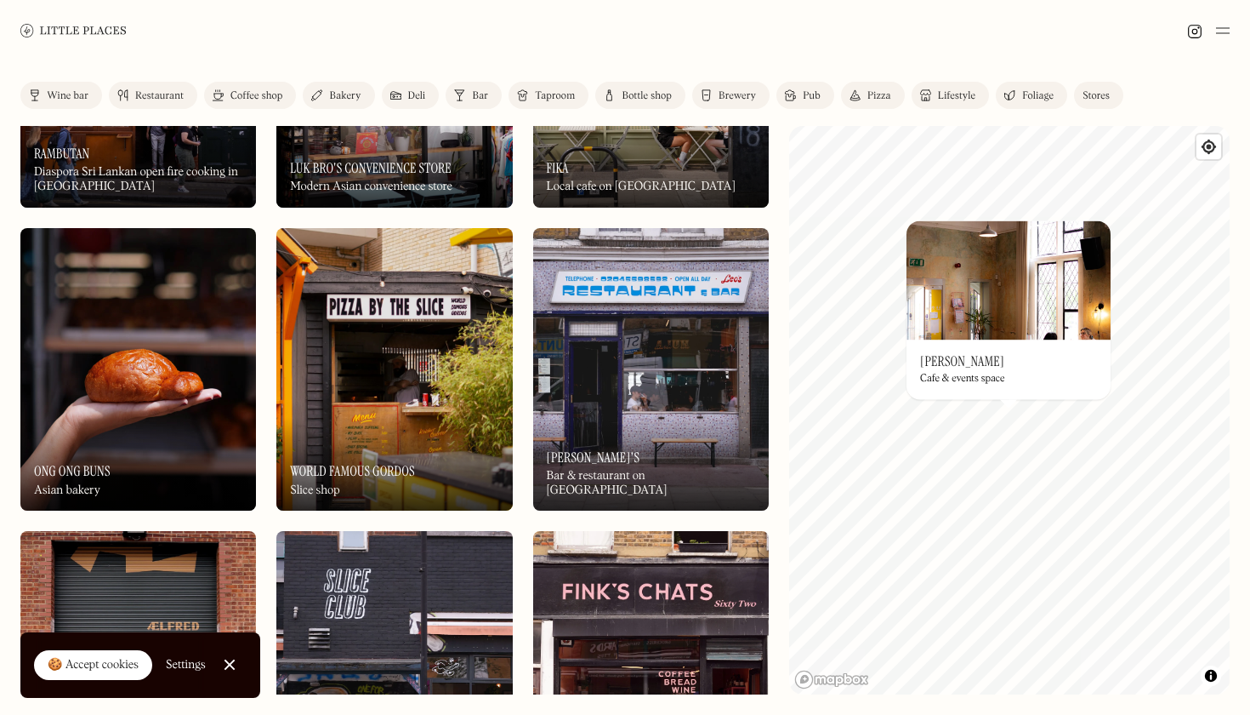
scroll to position [4150, 0]
